Goal: Task Accomplishment & Management: Manage account settings

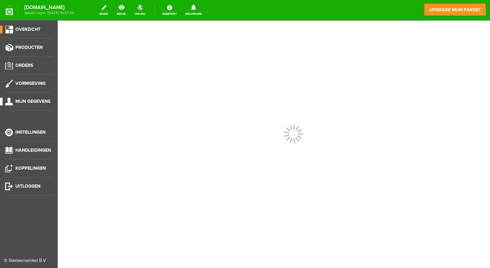
click at [37, 99] on span "Mijn gegevens" at bounding box center [32, 100] width 35 height 5
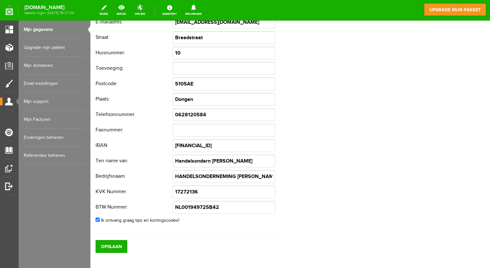
scroll to position [139, 0]
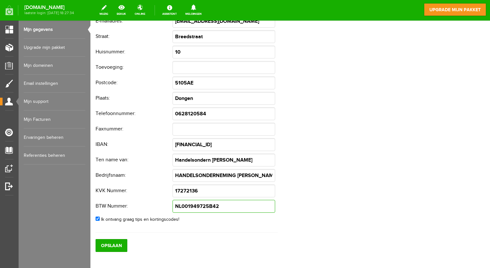
drag, startPoint x: 225, startPoint y: 207, endPoint x: 152, endPoint y: 208, distance: 72.5
click at [152, 208] on tr "BTW Nummer: NL001949725B42" at bounding box center [187, 205] width 182 height 15
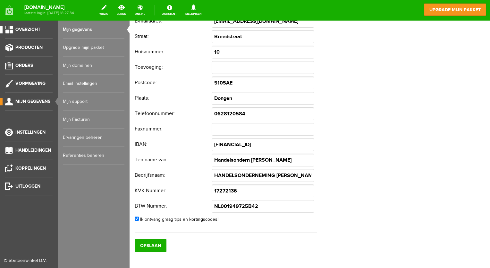
click at [32, 26] on link "Overzicht" at bounding box center [26, 30] width 53 height 8
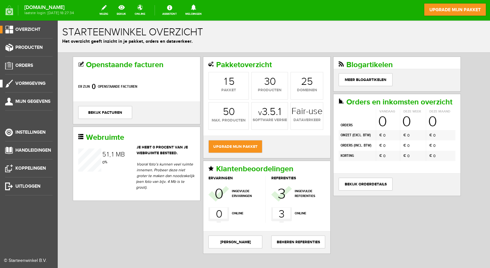
click at [26, 81] on span "Vormgeving" at bounding box center [30, 83] width 30 height 5
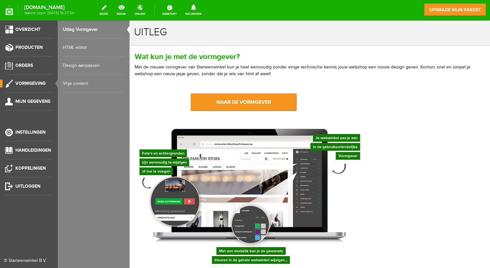
click at [75, 82] on link "Vrije content" at bounding box center [94, 83] width 62 height 18
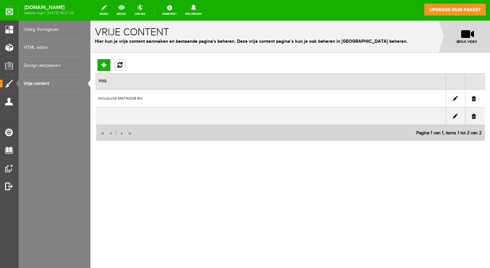
click at [43, 65] on link "Design aanpassen" at bounding box center [55, 65] width 62 height 18
click at [44, 63] on link "Design aanpassen" at bounding box center [55, 65] width 62 height 18
click at [41, 48] on link "HTML editor" at bounding box center [55, 47] width 62 height 18
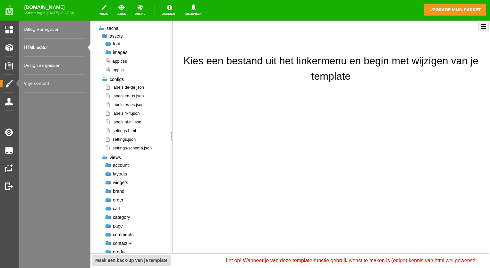
click at [121, 244] on span "contact" at bounding box center [120, 242] width 14 height 5
click at [130, 243] on link "+" at bounding box center [130, 242] width 3 height 5
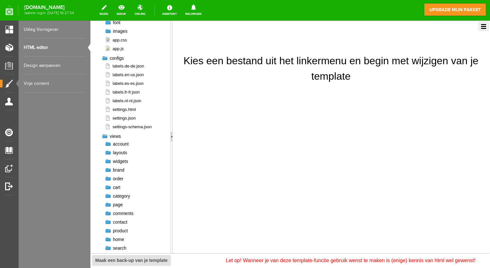
scroll to position [43, 0]
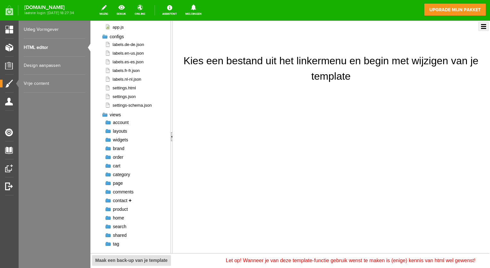
click at [116, 201] on span "contact" at bounding box center [120, 200] width 14 height 5
drag, startPoint x: 116, startPoint y: 201, endPoint x: 129, endPoint y: 198, distance: 13.2
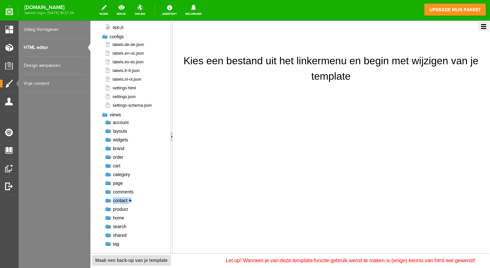
click at [129, 198] on link "+" at bounding box center [130, 200] width 3 height 5
click at [117, 200] on span "contact" at bounding box center [120, 200] width 14 height 5
click at [119, 216] on span "home" at bounding box center [118, 217] width 11 height 5
click at [341, 93] on div "Kies een bestand uit het linkermenu en begin met wijzigen van je template Renam…" at bounding box center [331, 137] width 317 height 232
drag, startPoint x: 351, startPoint y: 160, endPoint x: 335, endPoint y: 139, distance: 26.4
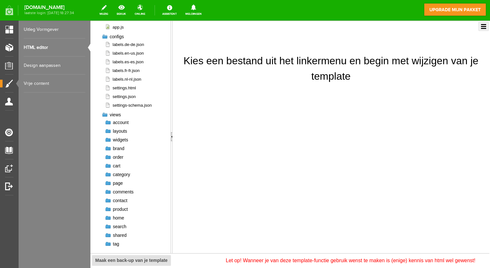
click at [335, 139] on div "Kies een bestand uit het linkermenu en begin met wijzigen van je template Renam…" at bounding box center [331, 137] width 317 height 232
drag, startPoint x: 335, startPoint y: 139, endPoint x: 310, endPoint y: 140, distance: 25.1
click at [310, 140] on div "Kies een bestand uit het linkermenu en begin met wijzigen van je template Renam…" at bounding box center [331, 137] width 317 height 232
drag, startPoint x: 310, startPoint y: 140, endPoint x: 276, endPoint y: 160, distance: 39.7
click at [276, 160] on div "Kies een bestand uit het linkermenu en begin met wijzigen van je template Renam…" at bounding box center [331, 137] width 317 height 232
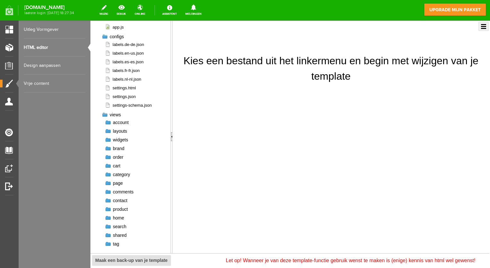
click at [276, 160] on div "Kies een bestand uit het linkermenu en begin met wijzigen van je template Renam…" at bounding box center [331, 137] width 317 height 232
click at [107, 8] on link "wijzig" at bounding box center [104, 10] width 16 height 14
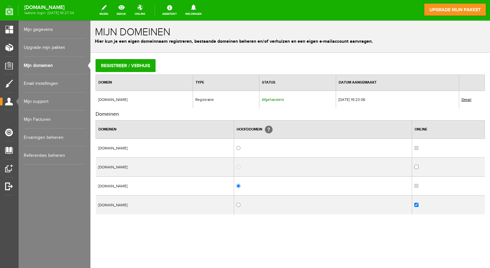
click at [48, 27] on link "Mijn gegevens" at bounding box center [55, 30] width 62 height 18
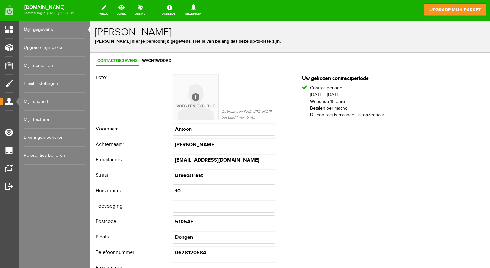
drag, startPoint x: 487, startPoint y: 37, endPoint x: 561, endPoint y: 29, distance: 74.2
click at [41, 138] on link "Ervaringen beheren" at bounding box center [55, 137] width 62 height 18
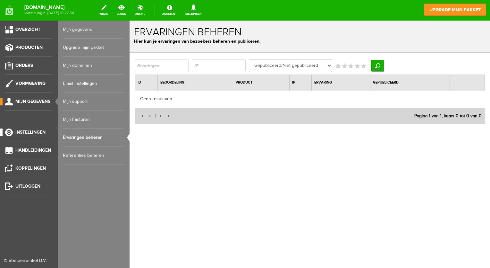
click at [20, 129] on span "Instellingen" at bounding box center [30, 131] width 30 height 5
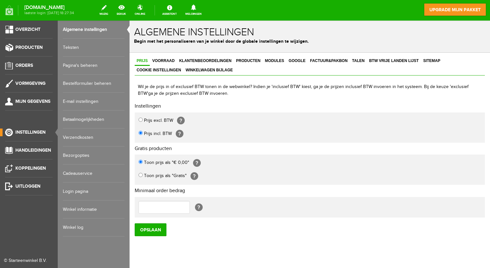
click at [93, 206] on link "Winkel informatie" at bounding box center [94, 209] width 62 height 18
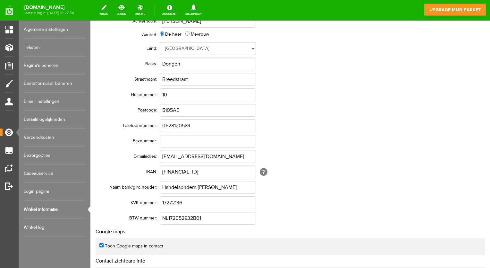
scroll to position [90, 0]
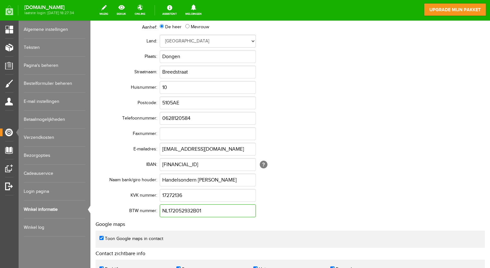
drag, startPoint x: 213, startPoint y: 212, endPoint x: 115, endPoint y: 214, distance: 98.2
click at [115, 214] on tr "BTW nummer: NL172052932B01" at bounding box center [250, 210] width 308 height 15
type input "NL001949725B42"
drag, startPoint x: 224, startPoint y: 165, endPoint x: 169, endPoint y: 166, distance: 55.2
click at [169, 166] on input "NL12RABO0156164892" at bounding box center [208, 164] width 96 height 13
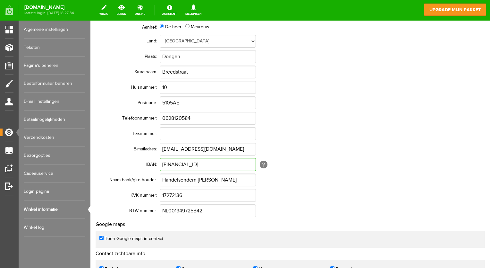
type input "NL91KNAB0601169638"
click at [320, 191] on td "17272136" at bounding box center [282, 194] width 244 height 15
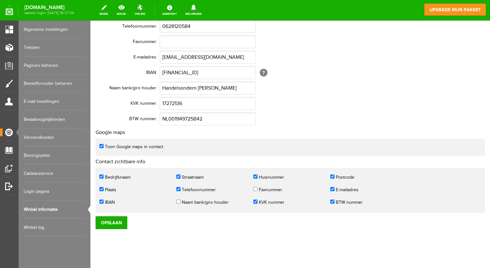
scroll to position [185, 0]
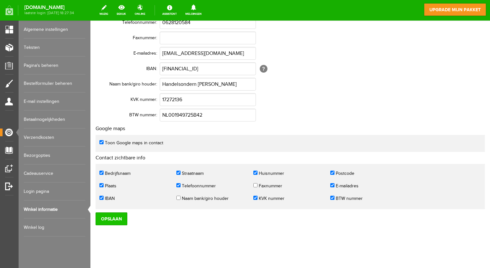
click at [116, 217] on input "Opslaan" at bounding box center [112, 218] width 32 height 13
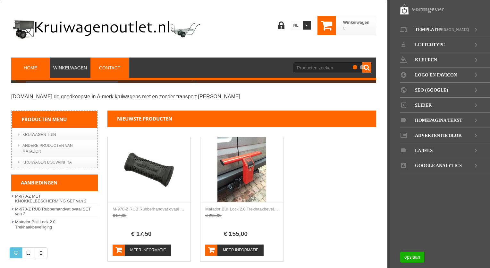
drag, startPoint x: 383, startPoint y: 90, endPoint x: 107, endPoint y: 67, distance: 276.2
click at [107, 67] on span "Contact" at bounding box center [109, 67] width 21 height 5
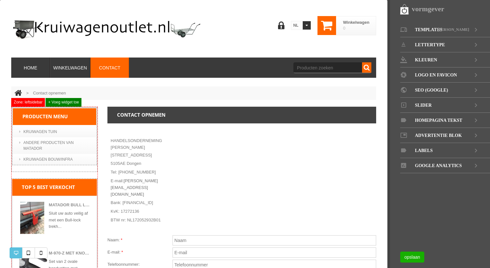
drag, startPoint x: 156, startPoint y: 190, endPoint x: 168, endPoint y: 191, distance: 12.9
click at [168, 198] on p "Bank: NL12RABO0156164892" at bounding box center [143, 202] width 64 height 9
drag, startPoint x: 168, startPoint y: 191, endPoint x: 191, endPoint y: 191, distance: 22.5
click at [191, 191] on div at bounding box center [278, 173] width 195 height 80
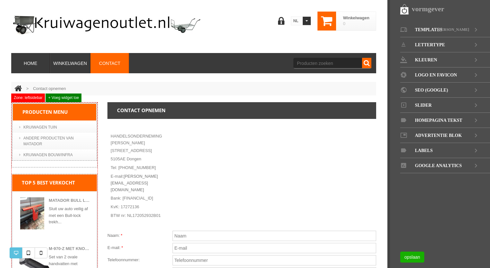
scroll to position [4, 0]
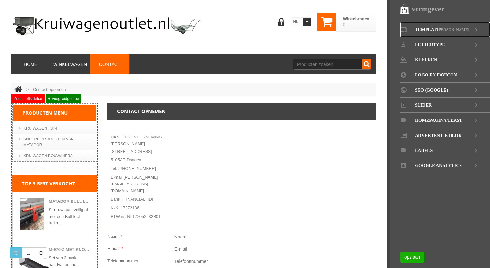
click at [475, 29] on icon at bounding box center [476, 29] width 8 height 15
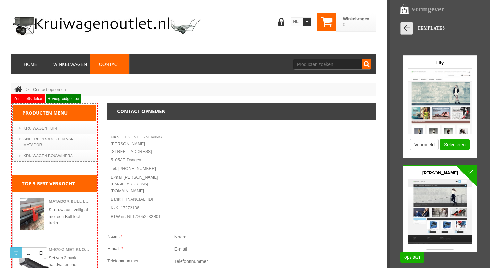
click at [406, 29] on icon at bounding box center [406, 27] width 9 height 9
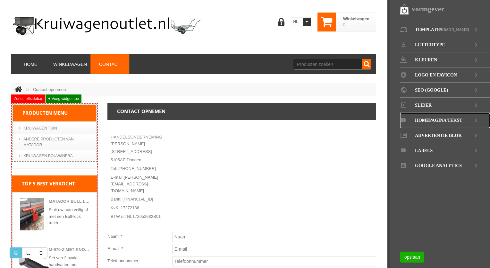
click at [406, 119] on icon at bounding box center [403, 120] width 7 height 4
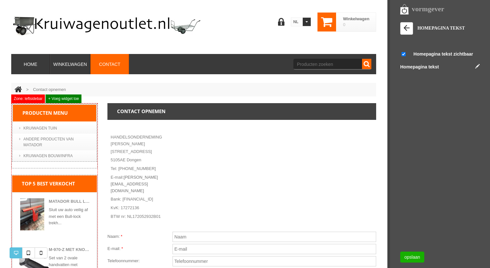
click at [430, 66] on label "Homepagina tekst" at bounding box center [419, 67] width 39 height 6
click at [477, 65] on link at bounding box center [477, 66] width 4 height 4
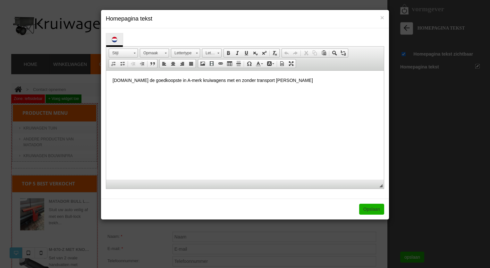
scroll to position [0, 0]
click at [383, 18] on span "×" at bounding box center [382, 17] width 4 height 7
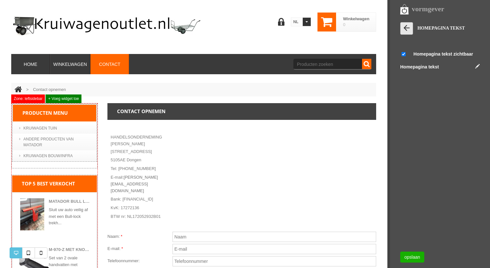
click at [406, 28] on icon at bounding box center [406, 27] width 9 height 9
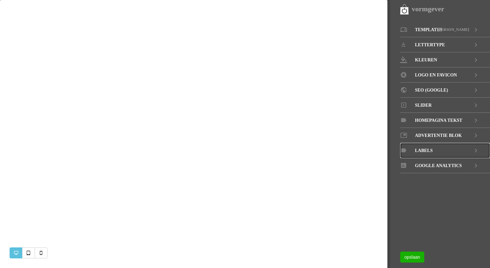
click at [423, 149] on span "LABELS" at bounding box center [424, 150] width 18 height 15
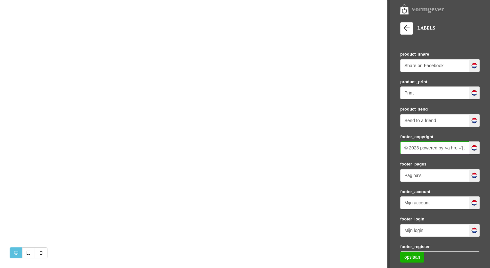
click at [418, 146] on input "© 2023 powered by <a href='[URL][DOMAIN_NAME]' rel='nofollow' target='_blank'>[…" at bounding box center [434, 147] width 69 height 13
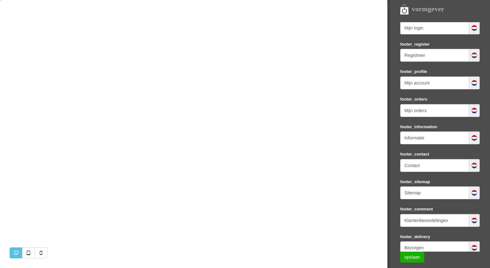
scroll to position [196, 0]
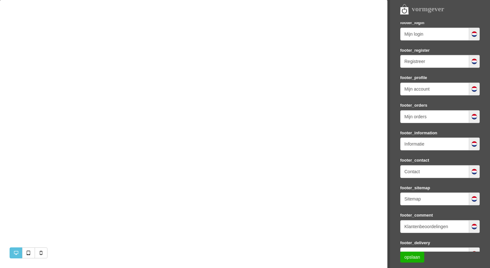
type input "© 2025 powered by <a href='[URL][DOMAIN_NAME]' rel='nofollow' target='_blank'>[…"
click at [472, 168] on img at bounding box center [474, 171] width 6 height 6
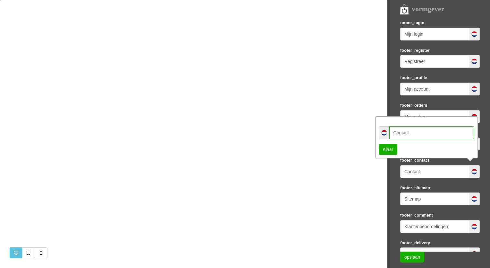
click at [403, 132] on input "Contact" at bounding box center [431, 132] width 85 height 13
click at [393, 168] on nav "vormgever Templates Sacha LETTERTYPE KLEUREN LOGO EN [GEOGRAPHIC_DATA] SEO (GOO…" at bounding box center [439, 134] width 103 height 268
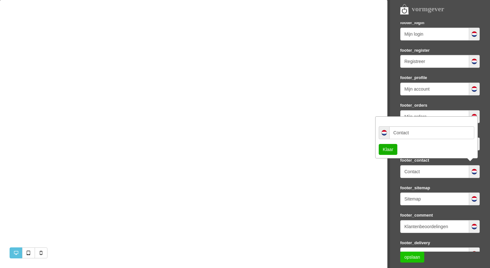
click at [411, 257] on link "opslaan" at bounding box center [412, 256] width 24 height 11
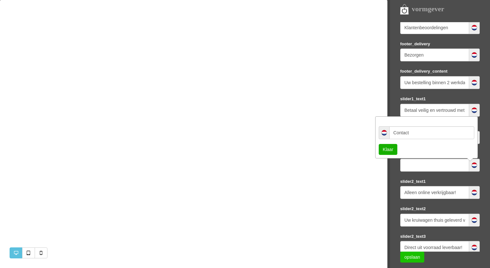
scroll to position [396, 0]
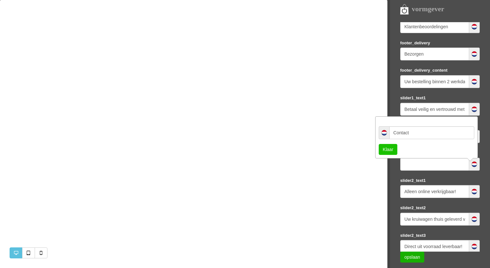
click at [389, 148] on link "Klaar" at bounding box center [388, 149] width 19 height 11
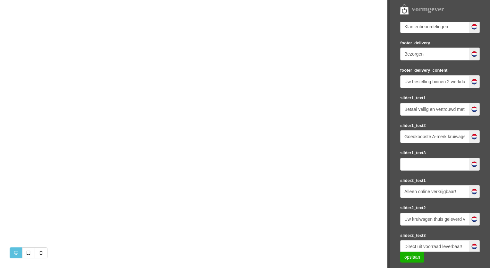
scroll to position [0, 0]
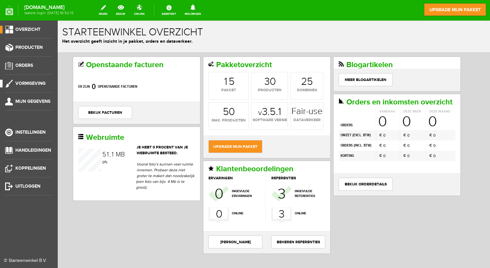
click at [26, 85] on span "Vormgeving" at bounding box center [30, 83] width 30 height 5
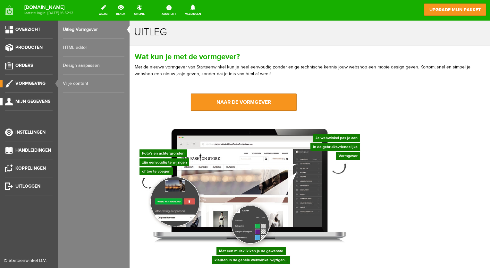
click at [26, 103] on span "Mijn gegevens" at bounding box center [32, 100] width 35 height 5
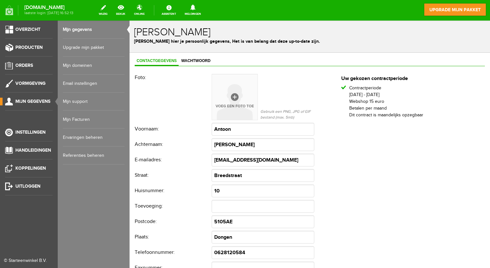
click at [90, 50] on link "Upgrade mijn pakket" at bounding box center [94, 47] width 62 height 18
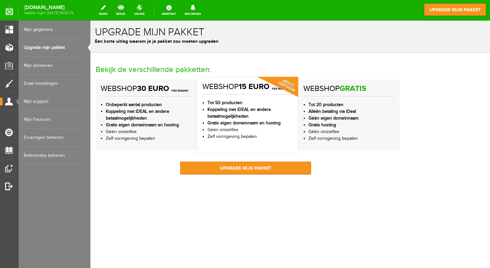
click at [355, 132] on li "Géén omzetfee" at bounding box center [352, 131] width 86 height 7
click at [330, 92] on h6 "webshop Gratis" at bounding box center [348, 90] width 91 height 12
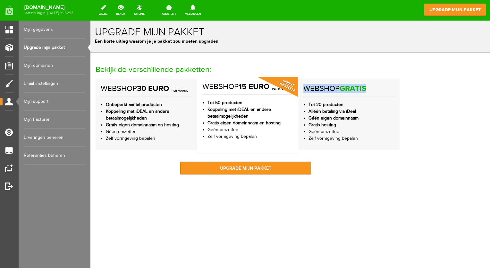
click at [330, 92] on h6 "webshop Gratis" at bounding box center [348, 90] width 91 height 12
drag, startPoint x: 330, startPoint y: 92, endPoint x: 369, endPoint y: 124, distance: 51.0
click at [369, 124] on li "Gratis hosting" at bounding box center [352, 125] width 86 height 7
click at [370, 124] on li "Gratis hosting" at bounding box center [352, 125] width 86 height 7
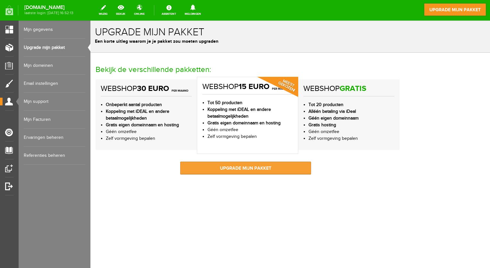
click at [254, 172] on link "upgrade mijn pakket" at bounding box center [245, 167] width 131 height 13
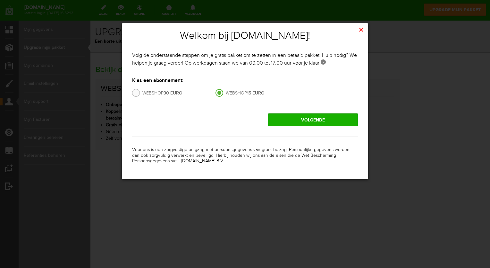
click at [362, 29] on button "×" at bounding box center [361, 30] width 14 height 14
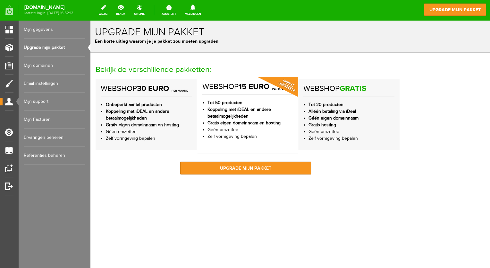
click at [38, 99] on link "Mijn support" at bounding box center [55, 101] width 62 height 18
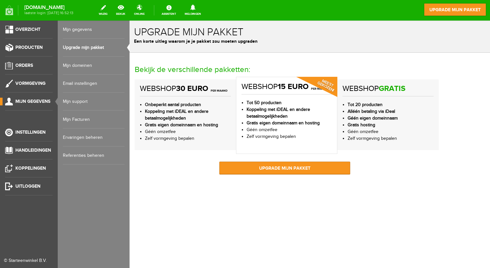
click at [86, 30] on link "Mijn gegevens" at bounding box center [94, 30] width 62 height 18
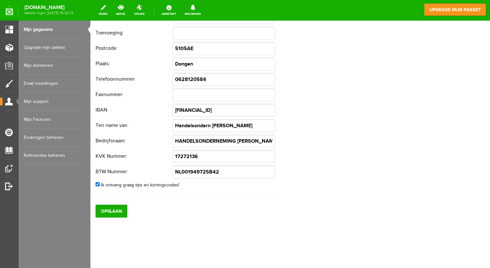
scroll to position [173, 0]
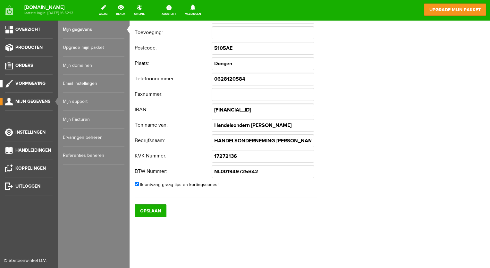
click at [33, 84] on span "Vormgeving" at bounding box center [30, 83] width 30 height 5
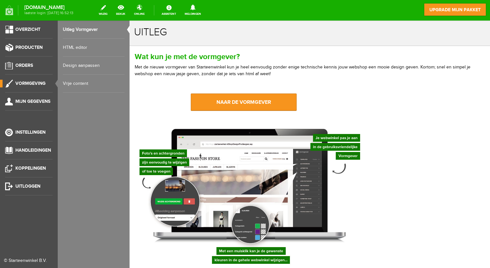
click at [69, 49] on link "HTML editor" at bounding box center [94, 47] width 62 height 18
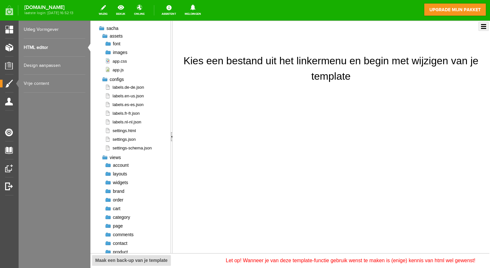
click at [42, 64] on link "Design aanpassen" at bounding box center [55, 65] width 62 height 18
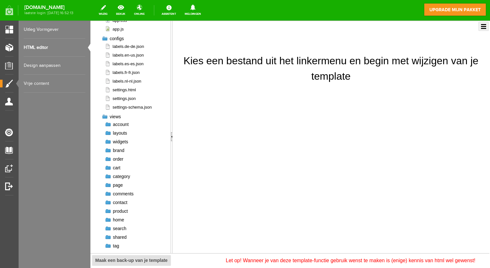
scroll to position [43, 0]
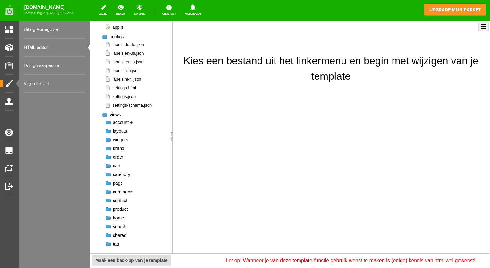
click at [121, 123] on span "account" at bounding box center [121, 122] width 16 height 5
click at [39, 30] on link "Uitleg Vormgever" at bounding box center [55, 30] width 62 height 18
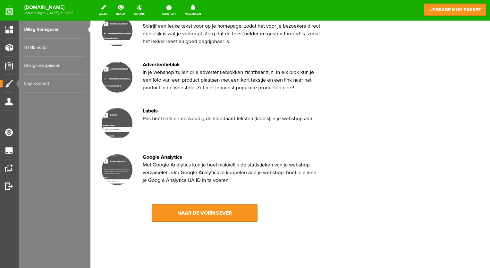
scroll to position [620, 0]
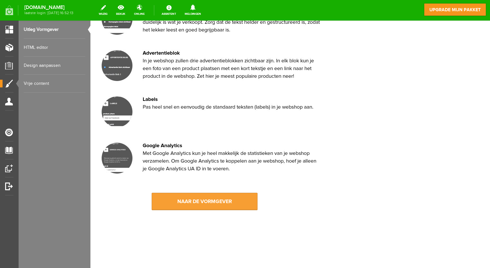
click at [208, 205] on link "naar de vormgever" at bounding box center [205, 200] width 106 height 17
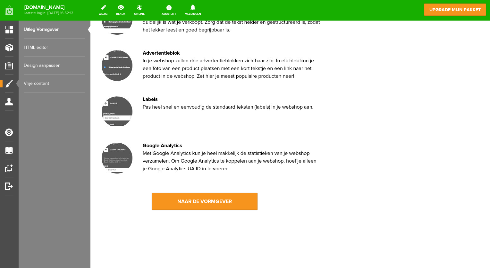
click at [39, 83] on link "Vrije content" at bounding box center [55, 83] width 62 height 18
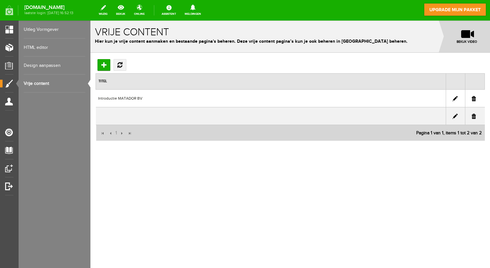
click at [37, 45] on link "HTML editor" at bounding box center [55, 47] width 62 height 18
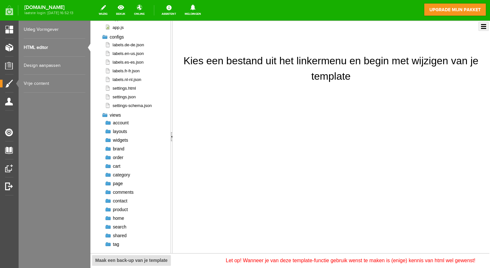
scroll to position [43, 0]
click at [118, 236] on span "shared" at bounding box center [120, 234] width 14 height 5
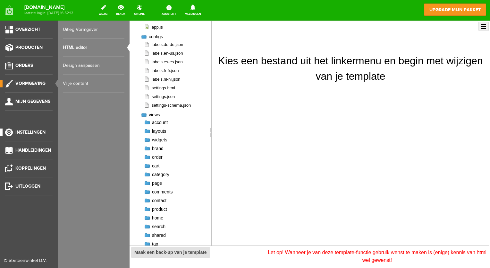
click at [13, 131] on link "Instellingen" at bounding box center [26, 132] width 53 height 8
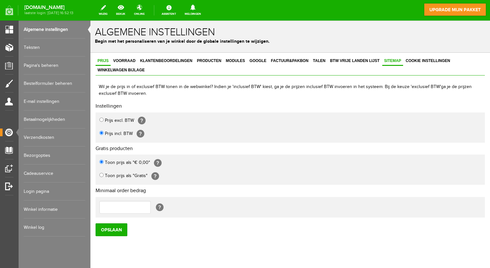
click at [395, 58] on span "Sitemap" at bounding box center [392, 60] width 21 height 4
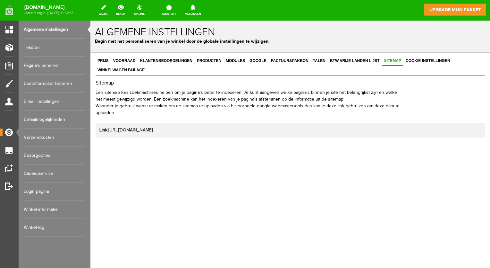
click at [43, 63] on link "Pagina's beheren" at bounding box center [55, 65] width 62 height 18
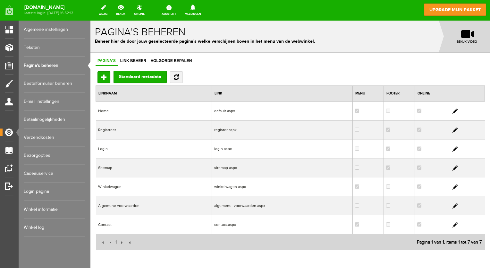
click at [123, 207] on td "Algemene voorwaarden" at bounding box center [154, 205] width 116 height 19
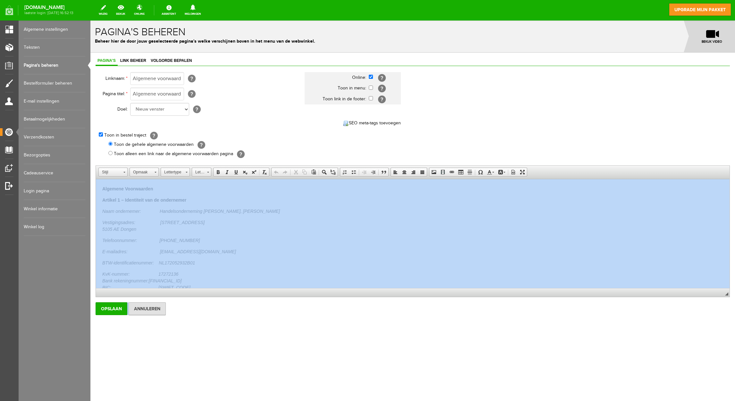
drag, startPoint x: 490, startPoint y: 190, endPoint x: 737, endPoint y: 348, distance: 292.7
click at [490, 267] on html "x Pagina's beheren Beheer hier de door jouw geselecteerde pagina's welke versch…" at bounding box center [412, 211] width 645 height 381
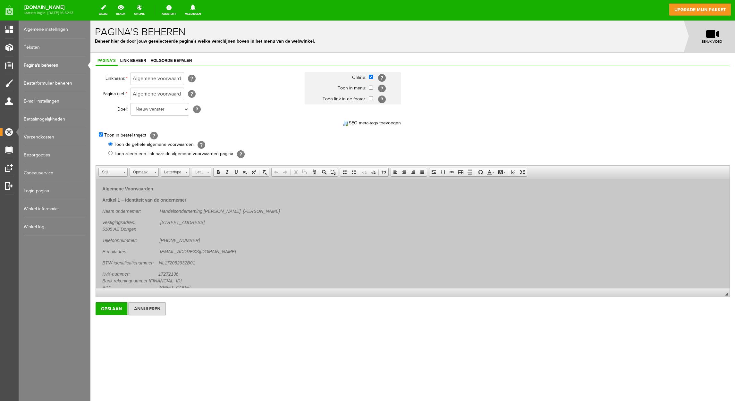
click at [279, 209] on p "Naam ondernemer: Handelsonderneming Antoon Jansen, Dhr Antoon Jansen" at bounding box center [412, 211] width 621 height 7
drag, startPoint x: 195, startPoint y: 262, endPoint x: 162, endPoint y: 261, distance: 33.4
click at [162, 261] on p "BTW-identificatienummer: NL172052932B01" at bounding box center [412, 263] width 621 height 7
click at [162, 262] on p "BTW-identificatienummer: N NL001949725B42 ​" at bounding box center [412, 263] width 621 height 7
click at [229, 171] on span at bounding box center [227, 172] width 5 height 5
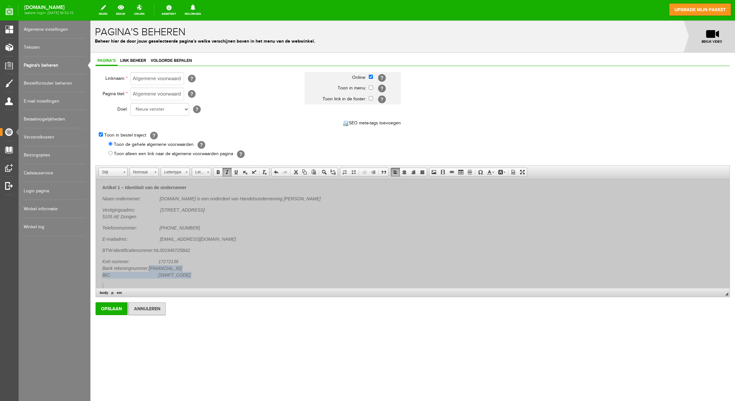
scroll to position [13, 0]
drag, startPoint x: 207, startPoint y: 280, endPoint x: 165, endPoint y: 268, distance: 43.4
click at [165, 267] on em "NL12RABO0156164892 BIC: RABONL2U" at bounding box center [146, 272] width 88 height 12
click at [182, 267] on em "NL91KNAB0601169638 BIC: RABONL2U" at bounding box center [146, 272] width 88 height 12
drag, startPoint x: 200, startPoint y: 273, endPoint x: 159, endPoint y: 277, distance: 41.2
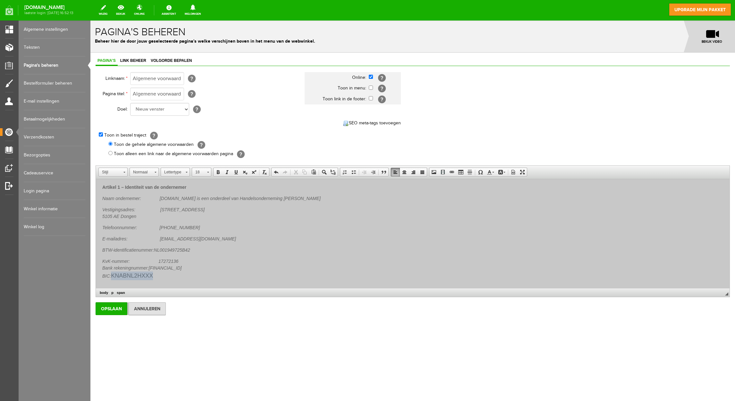
click at [153, 267] on span "KNABNL2HXXX" at bounding box center [132, 276] width 42 height 6
click at [228, 170] on span at bounding box center [227, 172] width 5 height 5
click at [208, 172] on span at bounding box center [208, 172] width 2 height 1
click at [204, 192] on link "16" at bounding box center [211, 191] width 37 height 10
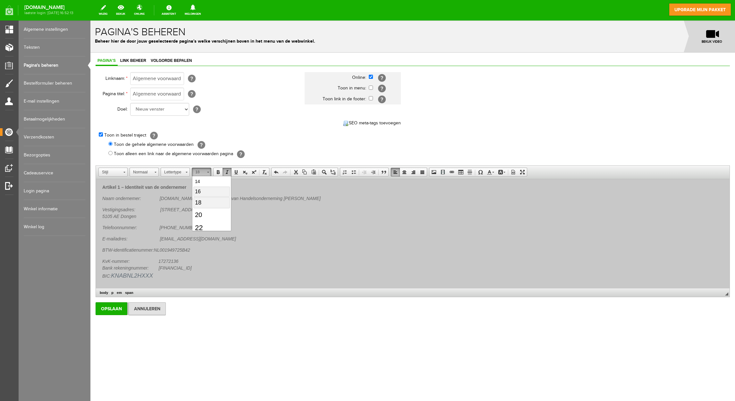
scroll to position [0, 0]
click at [209, 172] on link "16" at bounding box center [202, 172] width 20 height 9
click at [206, 193] on link "14" at bounding box center [211, 192] width 37 height 9
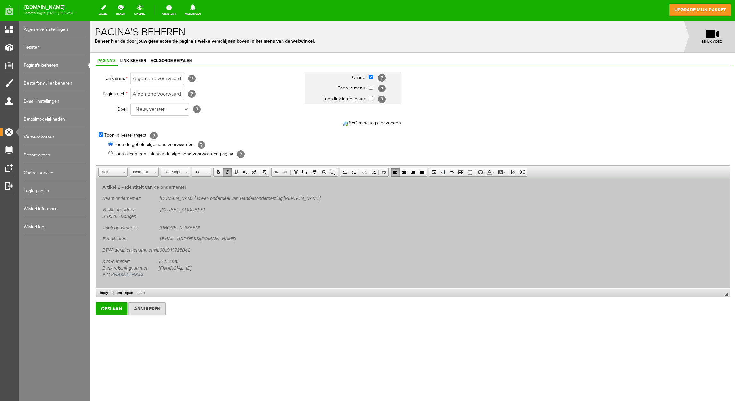
click at [192, 265] on em "KvK-nummer: 17272136 Bank rekeningnummer: NL91KNAB0601169638 BIC: KNABNL2HXXX" at bounding box center [146, 268] width 89 height 19
drag, startPoint x: 171, startPoint y: 266, endPoint x: 212, endPoint y: 267, distance: 41.1
click at [212, 267] on p "KvK-nummer: 17272136 Bank rekeningnummer: NL91KNAB0601169638 BIC: KNABNL2HXXX" at bounding box center [412, 268] width 621 height 20
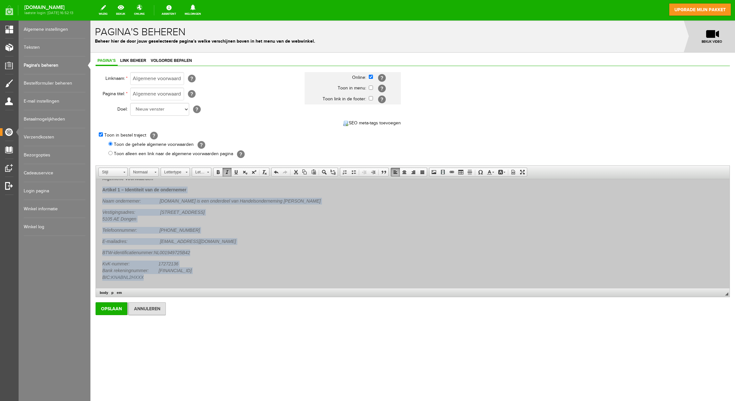
scroll to position [9, 0]
drag, startPoint x: 195, startPoint y: 274, endPoint x: 102, endPoint y: 201, distance: 118.4
click at [207, 171] on link "Lettergrootte" at bounding box center [202, 172] width 20 height 9
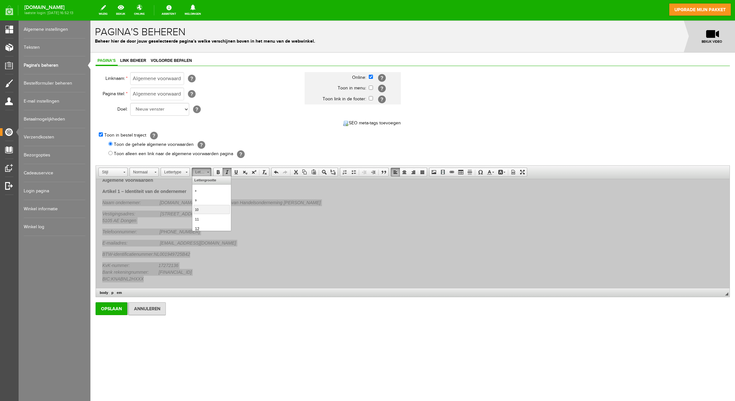
click at [199, 211] on link "10" at bounding box center [211, 209] width 37 height 9
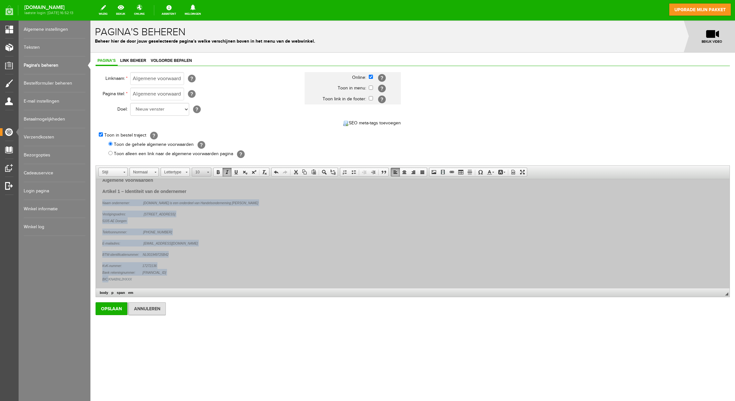
click at [207, 169] on span at bounding box center [208, 171] width 2 height 6
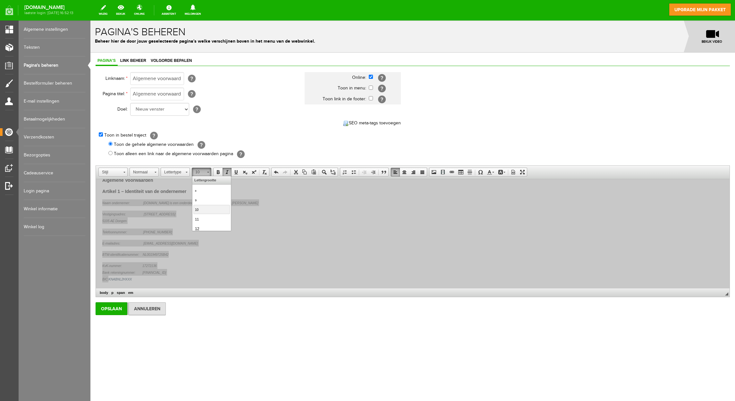
click at [207, 169] on span at bounding box center [208, 171] width 2 height 6
click at [207, 171] on link "10" at bounding box center [202, 172] width 20 height 9
click at [202, 201] on link "14" at bounding box center [211, 199] width 37 height 9
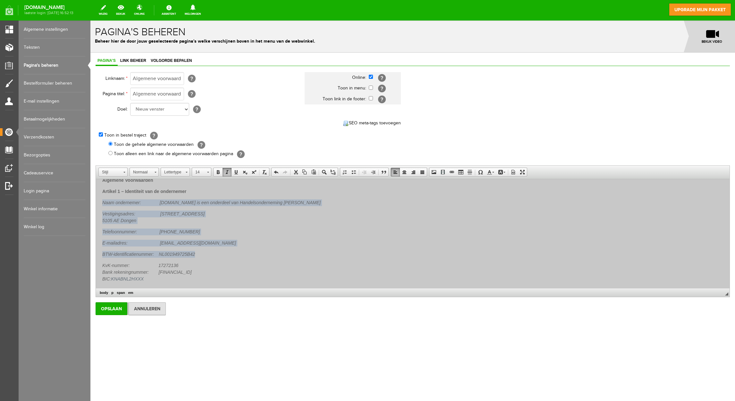
scroll to position [0, 0]
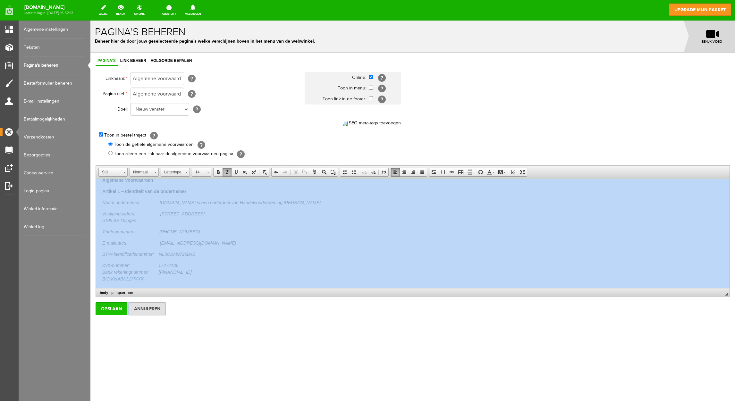
click at [116, 267] on input "Opslaan" at bounding box center [112, 309] width 32 height 13
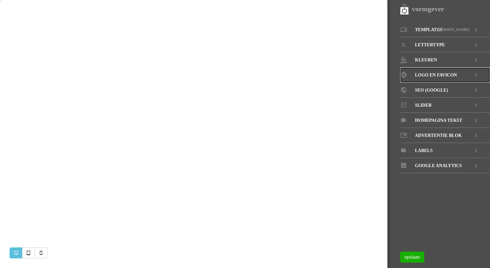
click at [475, 75] on icon at bounding box center [476, 74] width 8 height 15
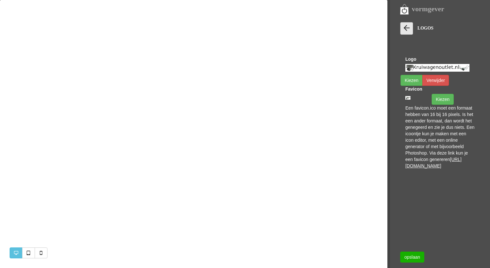
click at [402, 25] on icon at bounding box center [406, 27] width 9 height 9
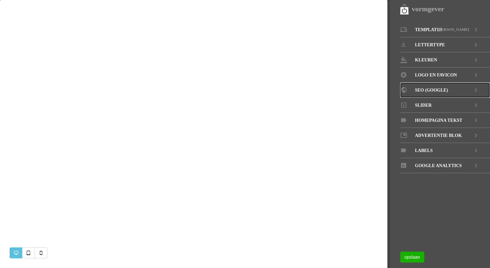
click at [476, 88] on icon at bounding box center [476, 89] width 8 height 15
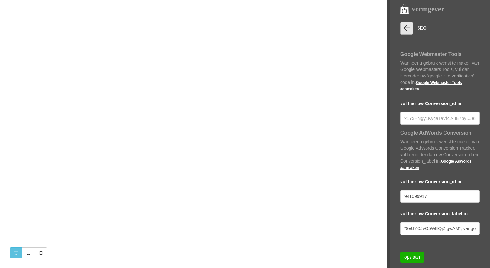
click at [406, 30] on icon at bounding box center [406, 27] width 9 height 9
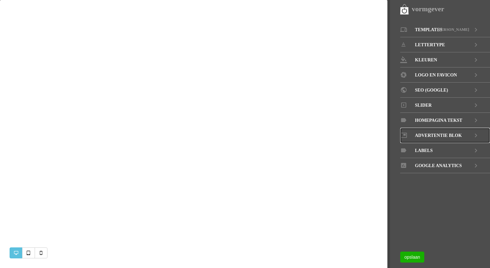
click at [474, 134] on icon at bounding box center [476, 135] width 8 height 15
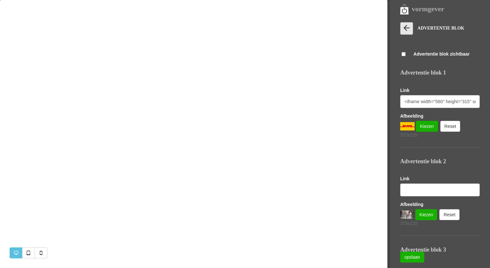
click at [406, 26] on icon at bounding box center [406, 27] width 9 height 9
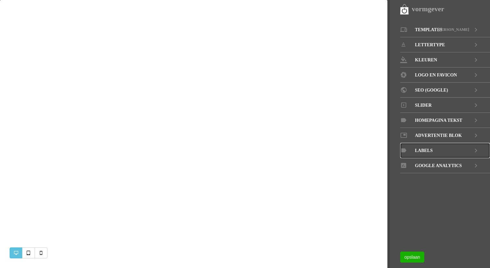
click at [477, 148] on icon at bounding box center [476, 150] width 8 height 15
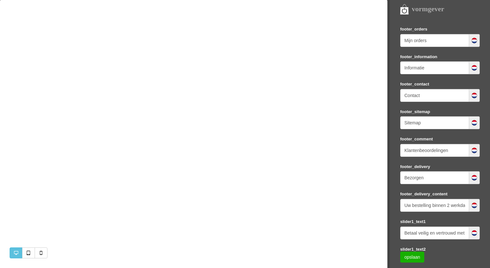
scroll to position [277, 0]
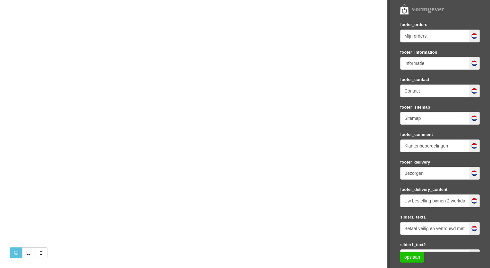
click at [416, 257] on link "opslaan" at bounding box center [412, 256] width 24 height 11
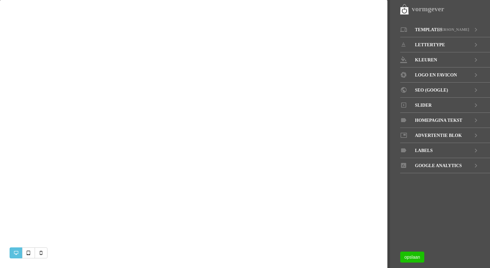
click at [415, 255] on link "opslaan" at bounding box center [412, 256] width 24 height 11
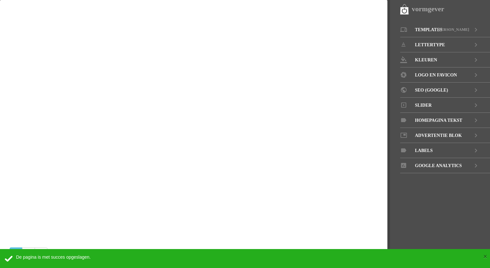
click at [486, 254] on button "×" at bounding box center [485, 255] width 4 height 9
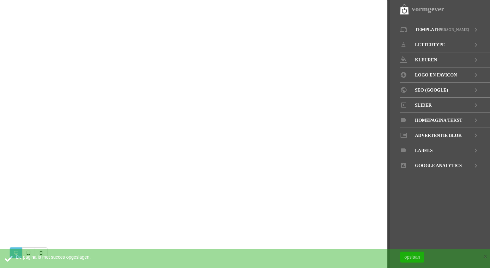
click at [486, 254] on button "×" at bounding box center [485, 255] width 4 height 9
